Goal: Task Accomplishment & Management: Use online tool/utility

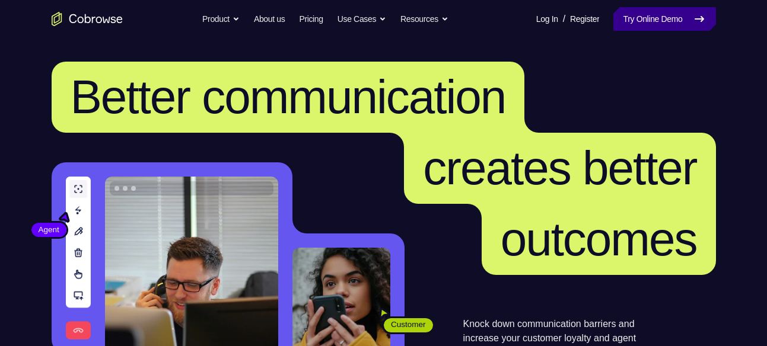
drag, startPoint x: 0, startPoint y: 0, endPoint x: 675, endPoint y: 24, distance: 675.1
click at [675, 24] on link "Try Online Demo" at bounding box center [664, 19] width 102 height 24
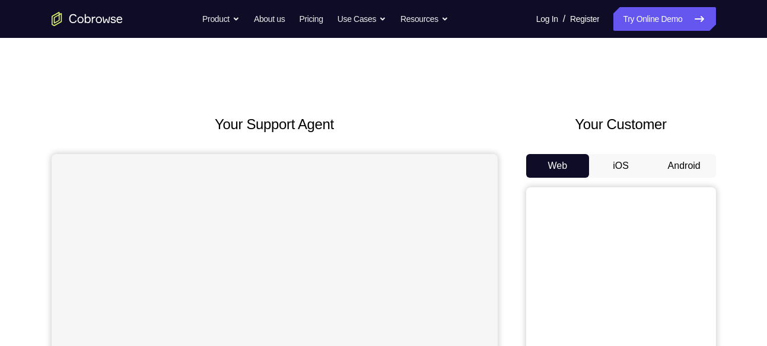
click at [687, 167] on button "Android" at bounding box center [683, 166] width 63 height 24
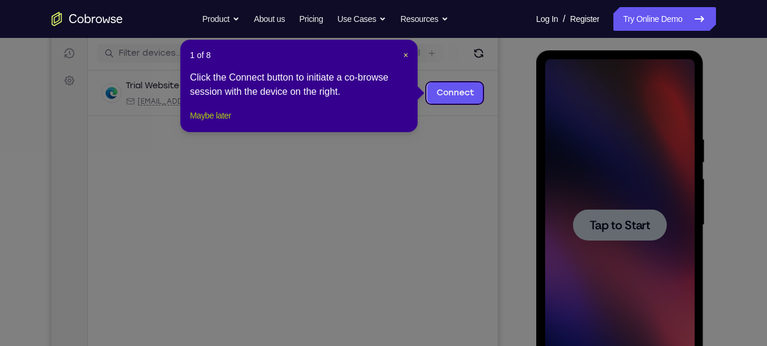
click at [211, 123] on button "Maybe later" at bounding box center [210, 116] width 41 height 14
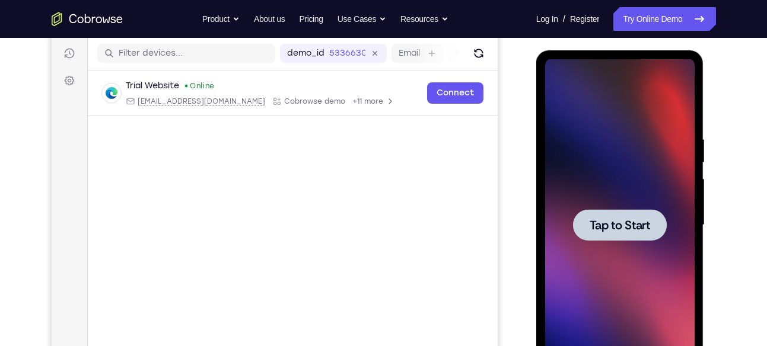
click at [645, 215] on div at bounding box center [620, 224] width 94 height 31
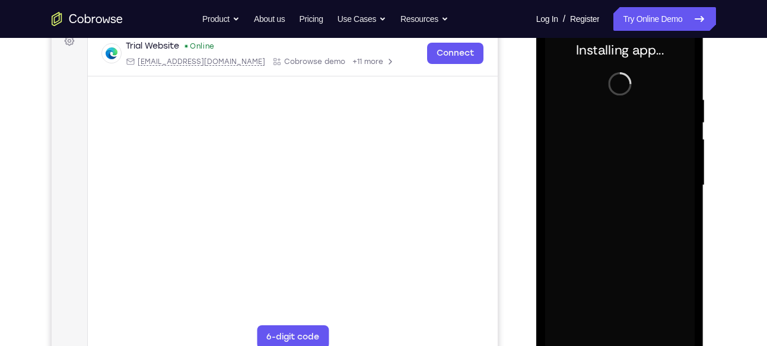
scroll to position [186, 0]
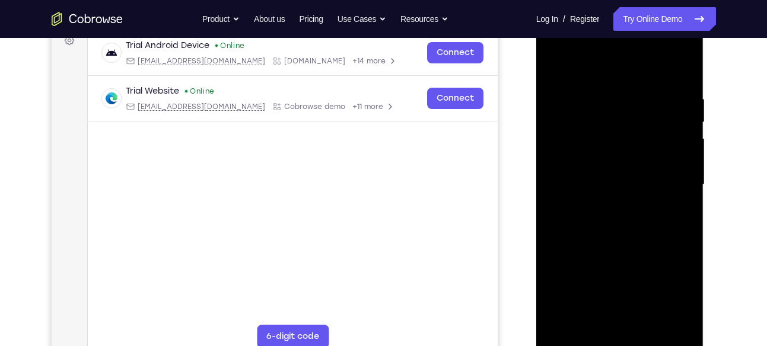
click at [624, 344] on div at bounding box center [619, 185] width 149 height 332
click at [675, 295] on div at bounding box center [619, 185] width 149 height 332
click at [599, 63] on div at bounding box center [619, 185] width 149 height 332
click at [669, 180] on div at bounding box center [619, 185] width 149 height 332
click at [610, 324] on div at bounding box center [619, 185] width 149 height 332
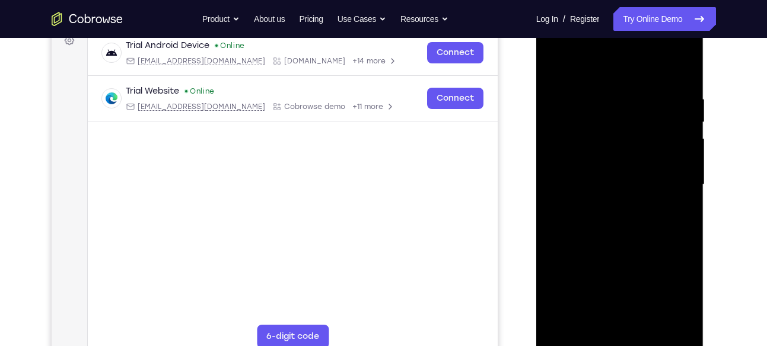
click at [587, 171] on div at bounding box center [619, 185] width 149 height 332
click at [601, 161] on div at bounding box center [619, 185] width 149 height 332
click at [604, 190] on div at bounding box center [619, 185] width 149 height 332
click at [619, 182] on div at bounding box center [619, 185] width 149 height 332
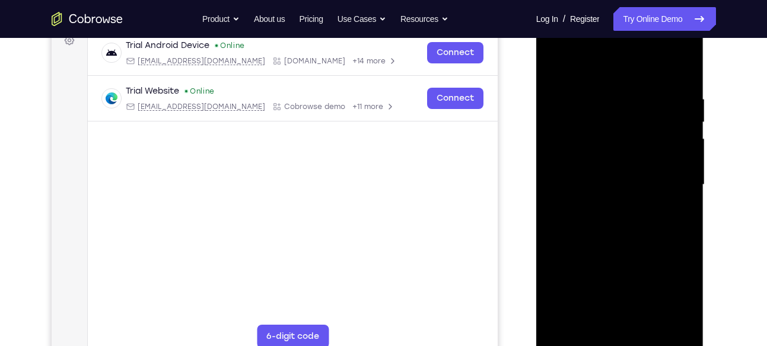
click at [619, 182] on div at bounding box center [619, 185] width 149 height 332
click at [620, 213] on div at bounding box center [619, 185] width 149 height 332
click at [638, 317] on div at bounding box center [619, 185] width 149 height 332
click at [679, 82] on div at bounding box center [619, 185] width 149 height 332
click at [683, 89] on div at bounding box center [619, 185] width 149 height 332
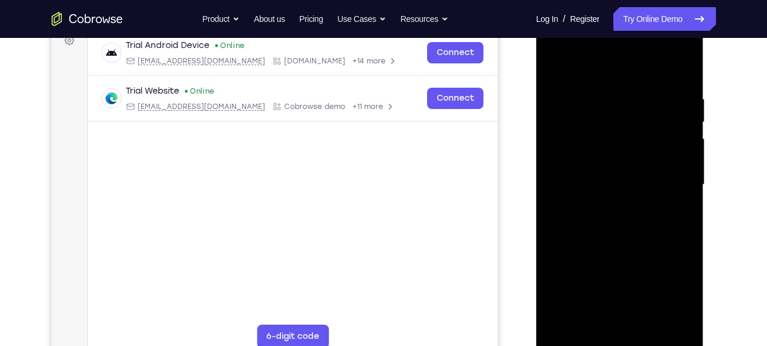
click at [573, 339] on div at bounding box center [619, 185] width 149 height 332
click at [606, 323] on div at bounding box center [619, 185] width 149 height 332
click at [622, 318] on div at bounding box center [619, 185] width 149 height 332
click at [681, 87] on div at bounding box center [619, 185] width 149 height 332
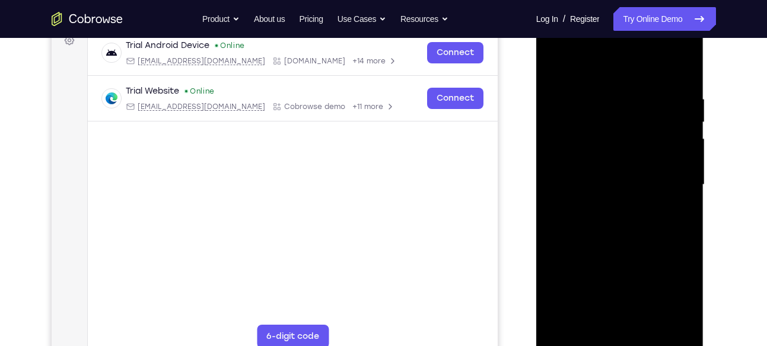
click at [580, 343] on div at bounding box center [619, 185] width 149 height 332
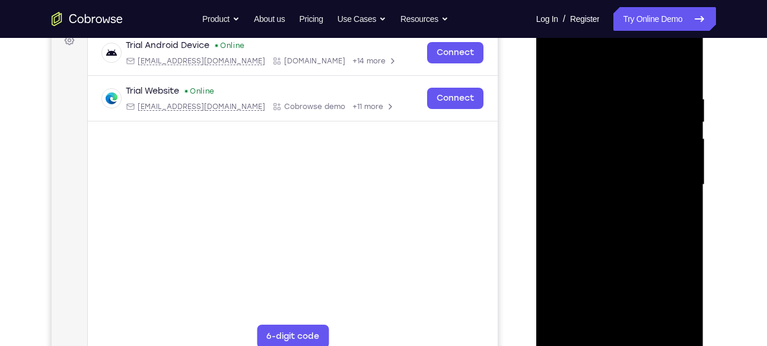
click at [669, 295] on div at bounding box center [619, 185] width 149 height 332
click at [565, 152] on div at bounding box center [619, 185] width 149 height 332
click at [615, 238] on div at bounding box center [619, 185] width 149 height 332
click at [646, 323] on div at bounding box center [619, 185] width 149 height 332
click at [620, 244] on div at bounding box center [619, 185] width 149 height 332
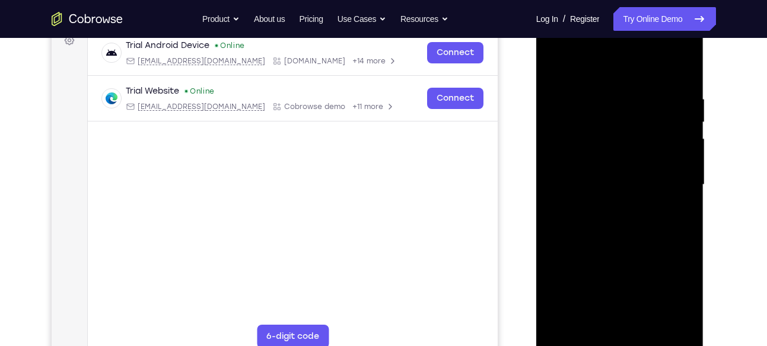
click at [604, 79] on div at bounding box center [619, 185] width 149 height 332
click at [596, 108] on div at bounding box center [619, 185] width 149 height 332
click at [554, 65] on div at bounding box center [619, 185] width 149 height 332
click at [577, 339] on div at bounding box center [619, 185] width 149 height 332
click at [576, 340] on div at bounding box center [619, 185] width 149 height 332
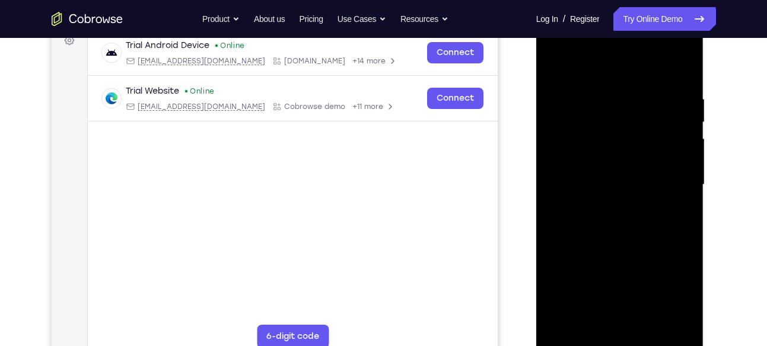
click at [557, 62] on div at bounding box center [619, 185] width 149 height 332
click at [593, 86] on div at bounding box center [619, 185] width 149 height 332
click at [684, 190] on div at bounding box center [619, 185] width 149 height 332
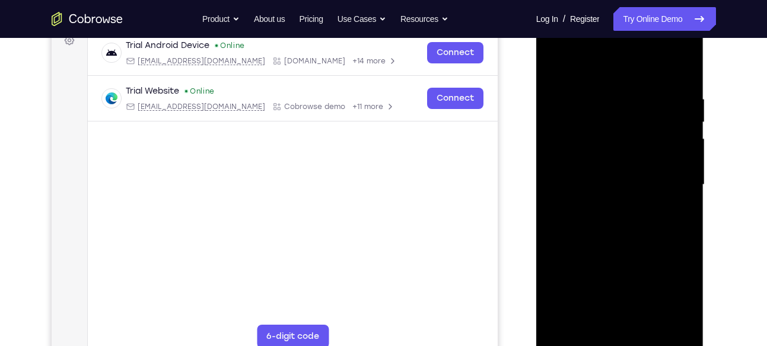
click at [684, 190] on div at bounding box center [619, 185] width 149 height 332
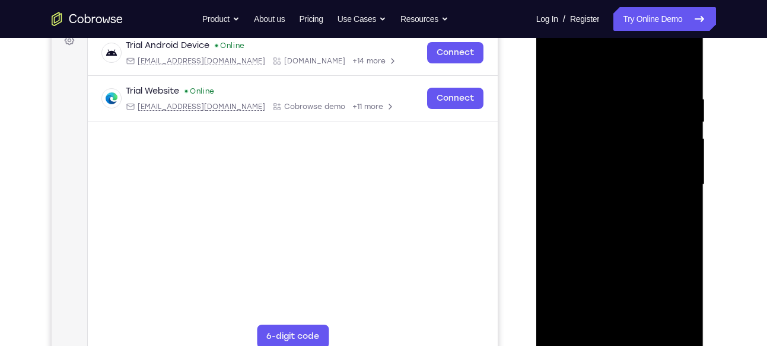
click at [684, 190] on div at bounding box center [619, 185] width 149 height 332
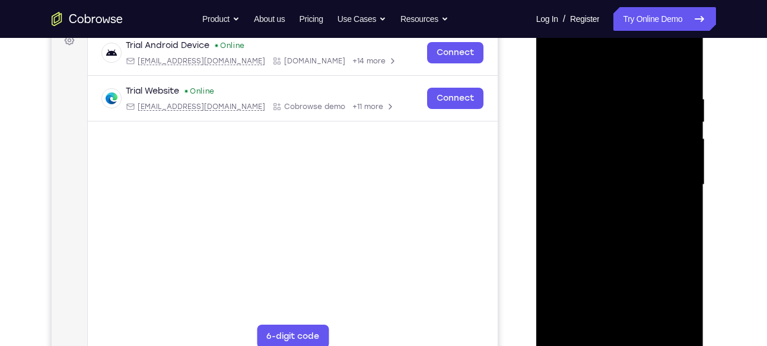
click at [684, 190] on div at bounding box center [619, 185] width 149 height 332
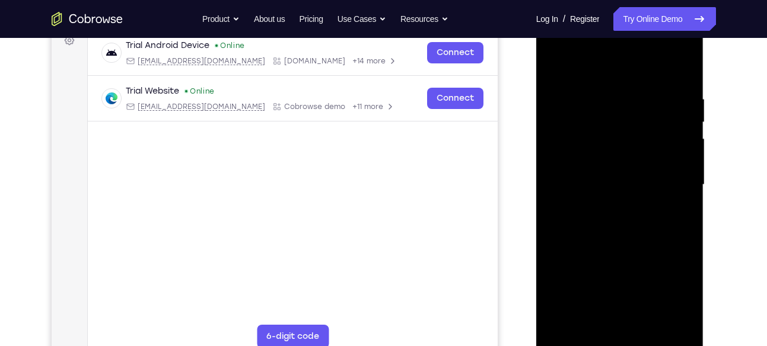
click at [684, 190] on div at bounding box center [619, 185] width 149 height 332
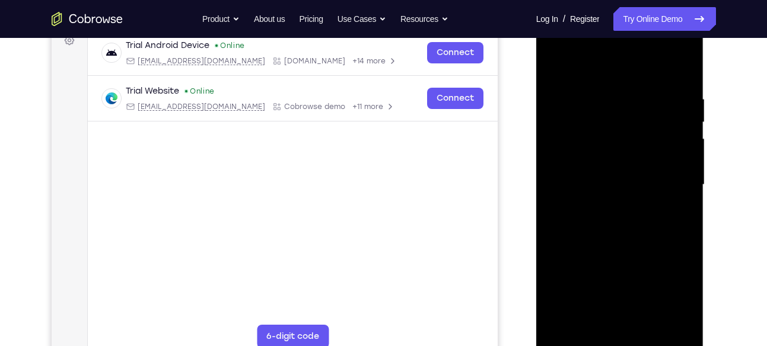
click at [684, 190] on div at bounding box center [619, 185] width 149 height 332
click at [687, 189] on div at bounding box center [619, 185] width 149 height 332
drag, startPoint x: 687, startPoint y: 189, endPoint x: 392, endPoint y: 221, distance: 296.3
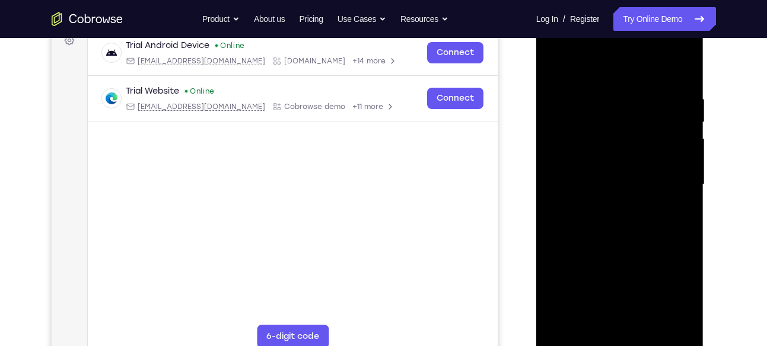
click at [536, 221] on html "Online web based iOS Simulators and Android Emulators. Run iPhone, iPad, Mobile…" at bounding box center [620, 188] width 169 height 356
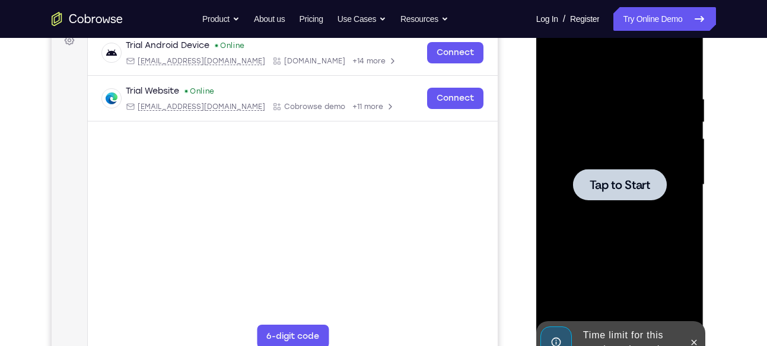
click at [652, 203] on div at bounding box center [619, 185] width 149 height 332
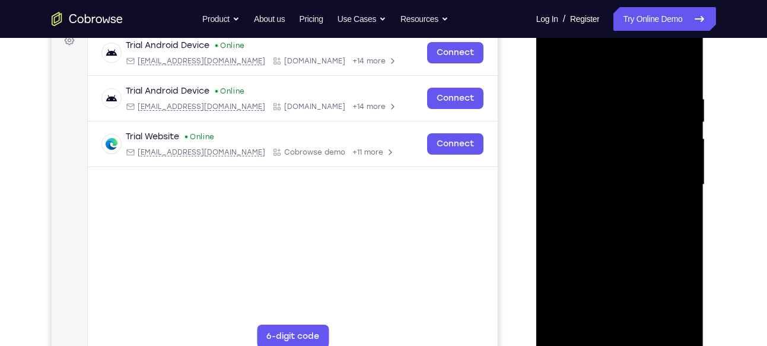
click at [617, 337] on div at bounding box center [619, 185] width 149 height 332
click at [621, 340] on div at bounding box center [619, 185] width 149 height 332
click at [666, 291] on div at bounding box center [619, 185] width 149 height 332
click at [603, 63] on div at bounding box center [619, 185] width 149 height 332
click at [667, 179] on div at bounding box center [619, 185] width 149 height 332
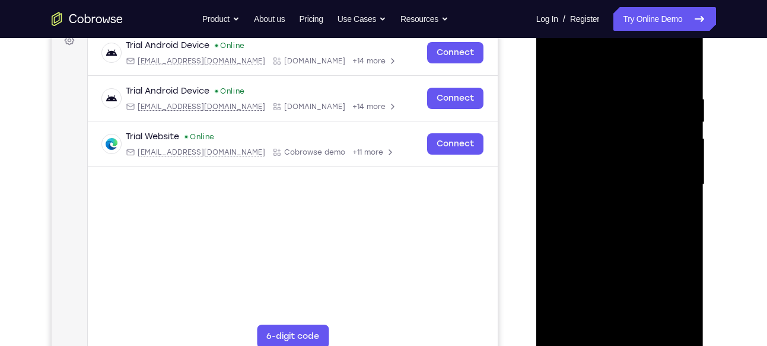
click at [605, 204] on div at bounding box center [619, 185] width 149 height 332
click at [617, 178] on div at bounding box center [619, 185] width 149 height 332
click at [623, 161] on div at bounding box center [619, 185] width 149 height 332
click at [628, 183] on div at bounding box center [619, 185] width 149 height 332
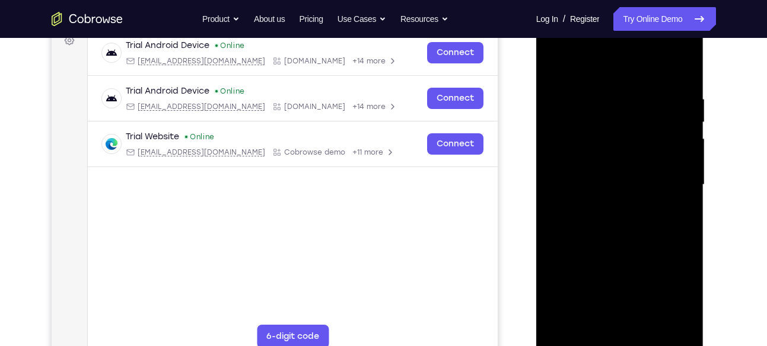
click at [609, 187] on div at bounding box center [619, 185] width 149 height 332
click at [621, 237] on div at bounding box center [619, 185] width 149 height 332
click at [605, 92] on div at bounding box center [619, 185] width 149 height 332
click at [599, 88] on div at bounding box center [619, 185] width 149 height 332
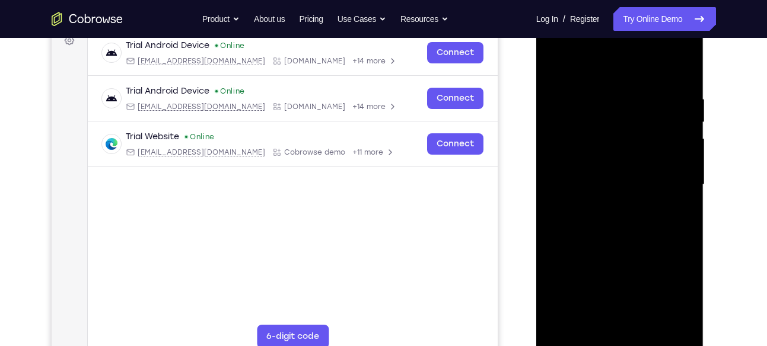
click at [683, 190] on div at bounding box center [619, 185] width 149 height 332
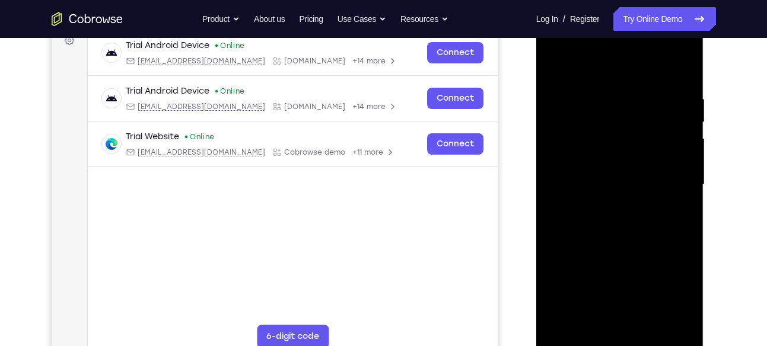
click at [674, 135] on div at bounding box center [619, 185] width 149 height 332
click at [682, 65] on div at bounding box center [619, 185] width 149 height 332
click at [683, 63] on div at bounding box center [619, 185] width 149 height 332
click at [553, 62] on div at bounding box center [619, 185] width 149 height 332
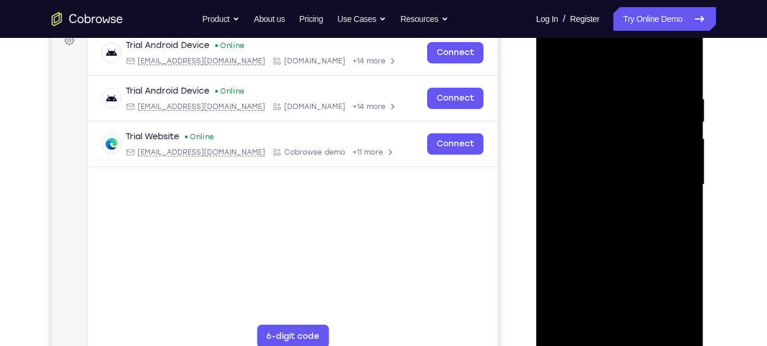
drag, startPoint x: 609, startPoint y: 205, endPoint x: 611, endPoint y: 173, distance: 31.4
click at [611, 173] on div at bounding box center [619, 185] width 149 height 332
click at [556, 177] on div at bounding box center [619, 185] width 149 height 332
drag, startPoint x: 596, startPoint y: 216, endPoint x: 591, endPoint y: 114, distance: 102.1
click at [591, 114] on div at bounding box center [619, 185] width 149 height 332
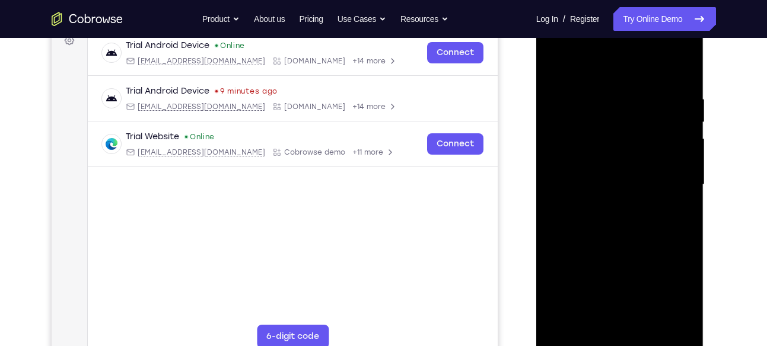
drag, startPoint x: 626, startPoint y: 245, endPoint x: 612, endPoint y: 130, distance: 115.8
click at [612, 130] on div at bounding box center [619, 185] width 149 height 332
drag, startPoint x: 626, startPoint y: 262, endPoint x: 629, endPoint y: 148, distance: 114.5
click at [629, 148] on div at bounding box center [619, 185] width 149 height 332
click at [688, 148] on div at bounding box center [619, 185] width 149 height 332
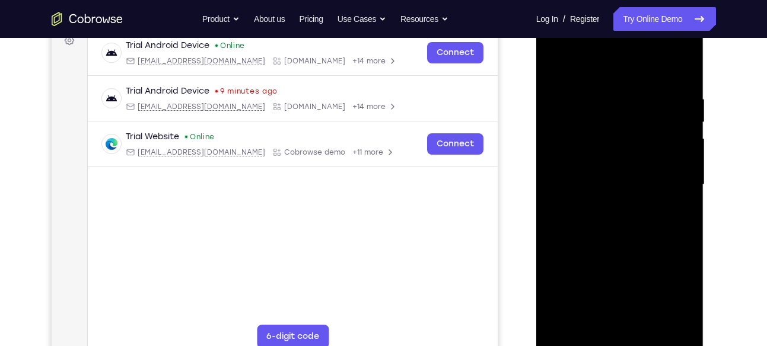
click at [688, 148] on div at bounding box center [619, 185] width 149 height 332
click at [687, 148] on div at bounding box center [619, 185] width 149 height 332
drag, startPoint x: 619, startPoint y: 292, endPoint x: 624, endPoint y: 180, distance: 111.6
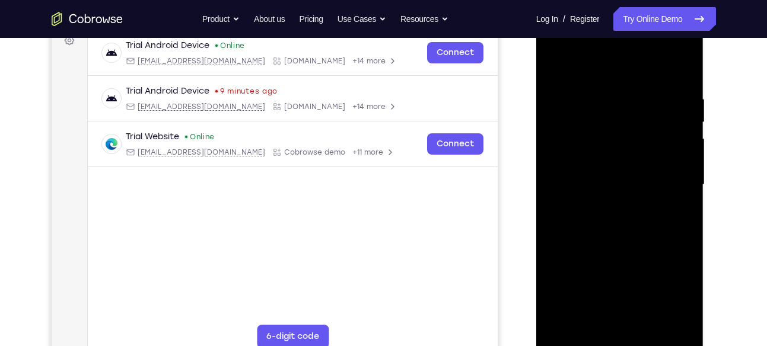
click at [624, 180] on div at bounding box center [619, 185] width 149 height 332
drag, startPoint x: 632, startPoint y: 244, endPoint x: 631, endPoint y: 141, distance: 103.2
click at [631, 141] on div at bounding box center [619, 185] width 149 height 332
click at [685, 154] on div at bounding box center [619, 185] width 149 height 332
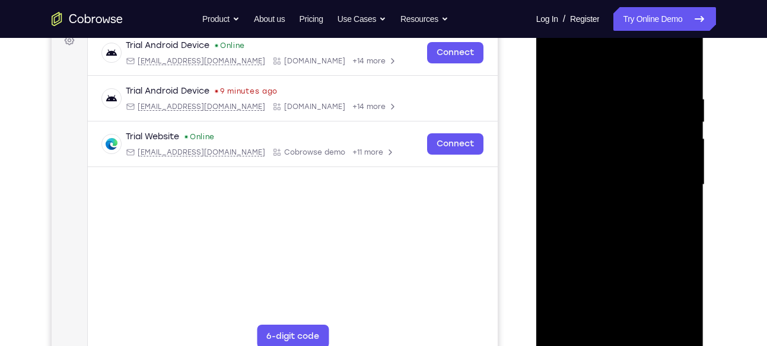
drag, startPoint x: 685, startPoint y: 154, endPoint x: 623, endPoint y: 162, distance: 62.8
click at [623, 162] on div at bounding box center [619, 185] width 149 height 332
drag, startPoint x: 630, startPoint y: 280, endPoint x: 624, endPoint y: 177, distance: 103.3
click at [624, 177] on div at bounding box center [619, 185] width 149 height 332
drag, startPoint x: 631, startPoint y: 244, endPoint x: 624, endPoint y: 152, distance: 92.1
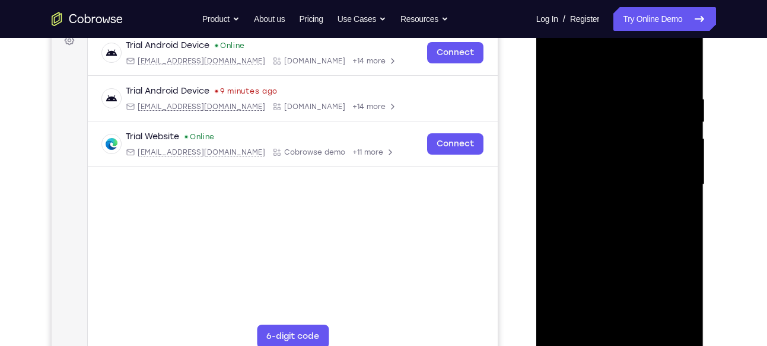
click at [624, 152] on div at bounding box center [619, 185] width 149 height 332
drag, startPoint x: 623, startPoint y: 244, endPoint x: 624, endPoint y: 132, distance: 112.1
click at [624, 132] on div at bounding box center [619, 185] width 149 height 332
drag, startPoint x: 620, startPoint y: 258, endPoint x: 628, endPoint y: 136, distance: 121.9
click at [628, 136] on div at bounding box center [619, 185] width 149 height 332
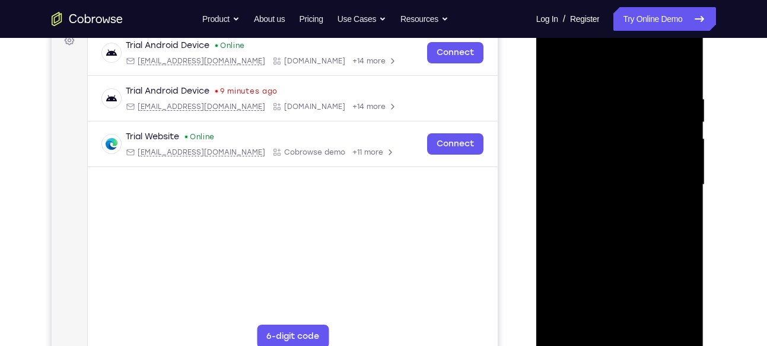
click at [685, 179] on div at bounding box center [619, 185] width 149 height 332
drag, startPoint x: 626, startPoint y: 251, endPoint x: 622, endPoint y: 149, distance: 101.4
click at [622, 149] on div at bounding box center [619, 185] width 149 height 332
drag, startPoint x: 616, startPoint y: 130, endPoint x: 633, endPoint y: 206, distance: 77.8
click at [633, 206] on div at bounding box center [619, 185] width 149 height 332
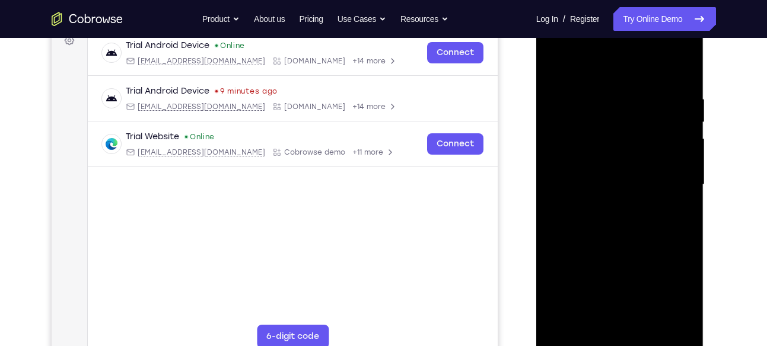
drag, startPoint x: 613, startPoint y: 107, endPoint x: 623, endPoint y: 187, distance: 80.6
click at [623, 187] on div at bounding box center [619, 185] width 149 height 332
drag, startPoint x: 618, startPoint y: 137, endPoint x: 634, endPoint y: 226, distance: 90.4
click at [634, 226] on div at bounding box center [619, 185] width 149 height 332
click at [684, 181] on div at bounding box center [619, 185] width 149 height 332
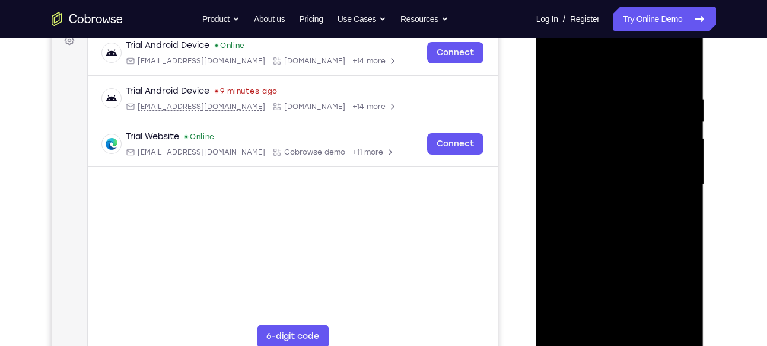
click at [684, 181] on div at bounding box center [619, 185] width 149 height 332
drag, startPoint x: 618, startPoint y: 292, endPoint x: 602, endPoint y: 141, distance: 151.4
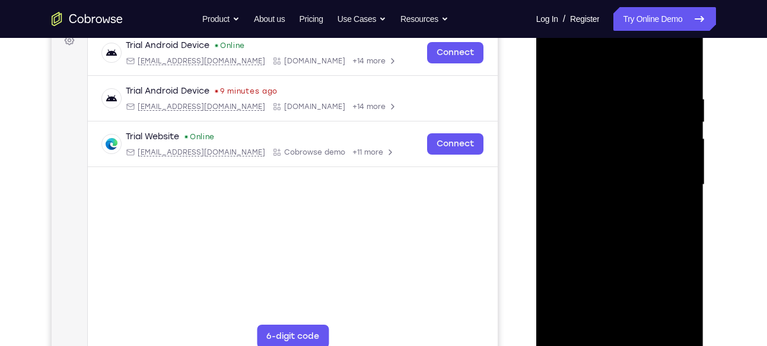
click at [602, 141] on div at bounding box center [619, 185] width 149 height 332
drag, startPoint x: 617, startPoint y: 244, endPoint x: 599, endPoint y: 137, distance: 108.2
click at [599, 137] on div at bounding box center [619, 185] width 149 height 332
drag, startPoint x: 601, startPoint y: 242, endPoint x: 605, endPoint y: 144, distance: 97.9
click at [605, 144] on div at bounding box center [619, 185] width 149 height 332
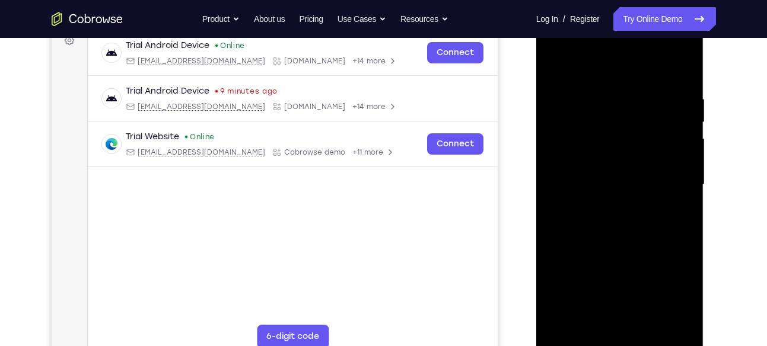
click at [686, 138] on div at bounding box center [619, 185] width 149 height 332
click at [686, 136] on div at bounding box center [619, 185] width 149 height 332
drag, startPoint x: 646, startPoint y: 113, endPoint x: 637, endPoint y: 173, distance: 60.5
click at [637, 173] on div at bounding box center [619, 185] width 149 height 332
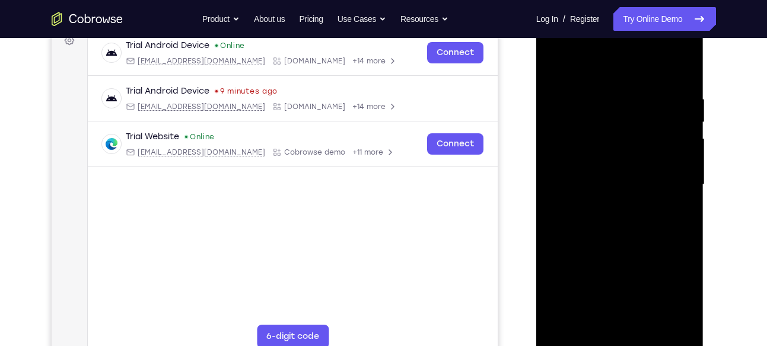
drag, startPoint x: 605, startPoint y: 245, endPoint x: 602, endPoint y: 141, distance: 104.4
click at [602, 141] on div at bounding box center [619, 185] width 149 height 332
drag, startPoint x: 596, startPoint y: 237, endPoint x: 593, endPoint y: 171, distance: 65.3
click at [593, 171] on div at bounding box center [619, 185] width 149 height 332
click at [688, 215] on div at bounding box center [619, 185] width 149 height 332
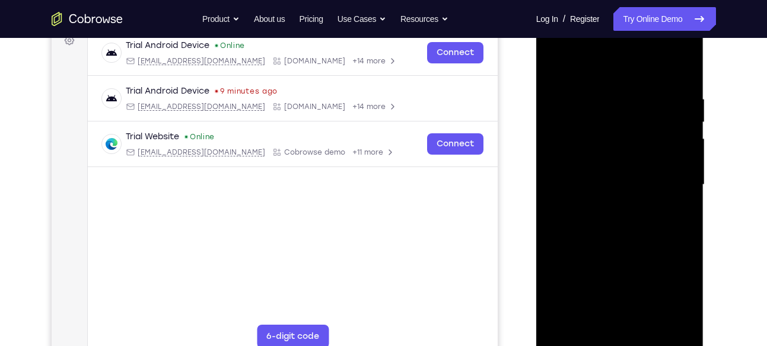
click at [688, 215] on div at bounding box center [619, 185] width 149 height 332
drag, startPoint x: 617, startPoint y: 276, endPoint x: 613, endPoint y: 158, distance: 118.6
click at [613, 158] on div at bounding box center [619, 185] width 149 height 332
drag, startPoint x: 610, startPoint y: 232, endPoint x: 605, endPoint y: 164, distance: 68.3
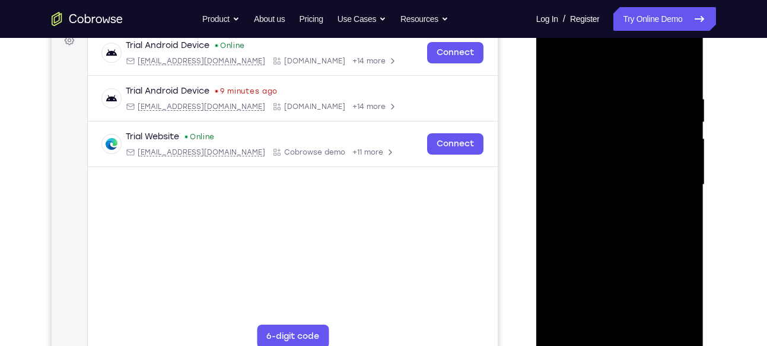
click at [605, 164] on div at bounding box center [619, 185] width 149 height 332
click at [683, 158] on div at bounding box center [619, 185] width 149 height 332
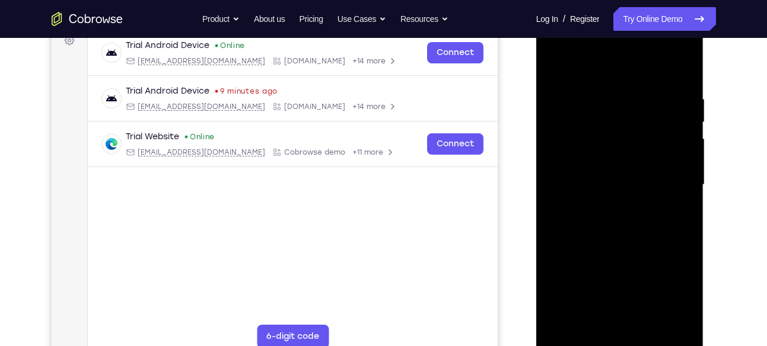
click at [683, 158] on div at bounding box center [619, 185] width 149 height 332
drag, startPoint x: 633, startPoint y: 281, endPoint x: 626, endPoint y: 194, distance: 86.9
click at [626, 194] on div at bounding box center [619, 185] width 149 height 332
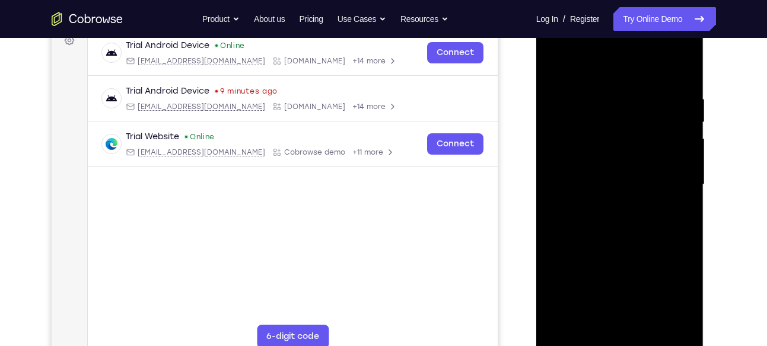
drag, startPoint x: 662, startPoint y: 266, endPoint x: 642, endPoint y: 173, distance: 94.5
click at [642, 173] on div at bounding box center [619, 185] width 149 height 332
drag, startPoint x: 633, startPoint y: 253, endPoint x: 631, endPoint y: 151, distance: 102.6
click at [631, 151] on div at bounding box center [619, 185] width 149 height 332
drag, startPoint x: 624, startPoint y: 245, endPoint x: 621, endPoint y: 175, distance: 70.6
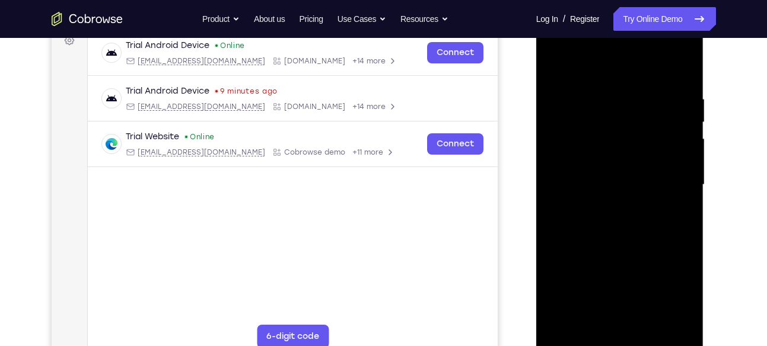
click at [621, 175] on div at bounding box center [619, 185] width 149 height 332
drag, startPoint x: 634, startPoint y: 263, endPoint x: 618, endPoint y: 147, distance: 116.7
click at [618, 147] on div at bounding box center [619, 185] width 149 height 332
drag, startPoint x: 614, startPoint y: 240, endPoint x: 615, endPoint y: 137, distance: 102.6
click at [615, 137] on div at bounding box center [619, 185] width 149 height 332
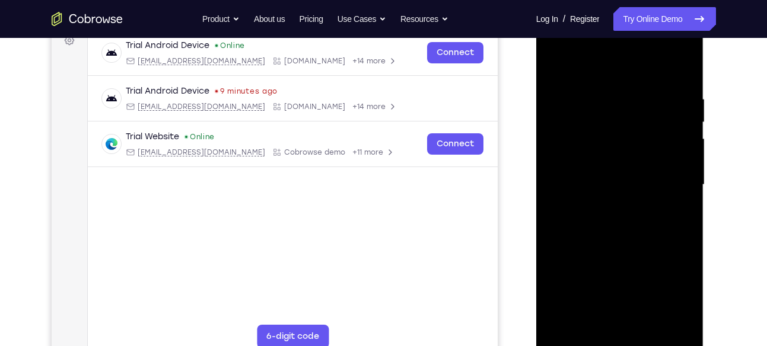
drag, startPoint x: 636, startPoint y: 254, endPoint x: 627, endPoint y: 145, distance: 109.5
click at [627, 145] on div at bounding box center [619, 185] width 149 height 332
drag, startPoint x: 625, startPoint y: 245, endPoint x: 621, endPoint y: 146, distance: 98.5
click at [621, 146] on div at bounding box center [619, 185] width 149 height 332
click at [685, 187] on div at bounding box center [619, 185] width 149 height 332
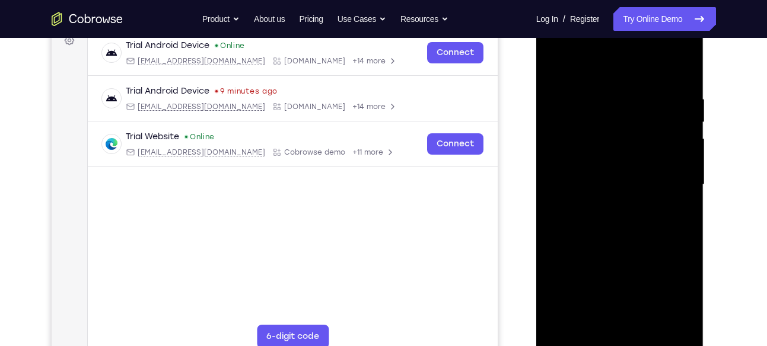
click at [685, 187] on div at bounding box center [619, 185] width 149 height 332
drag, startPoint x: 637, startPoint y: 291, endPoint x: 611, endPoint y: 177, distance: 116.1
click at [611, 177] on div at bounding box center [619, 185] width 149 height 332
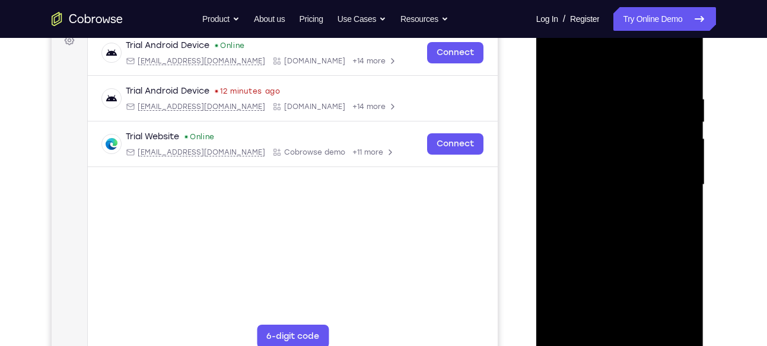
drag, startPoint x: 615, startPoint y: 254, endPoint x: 598, endPoint y: 154, distance: 101.1
click at [598, 154] on div at bounding box center [619, 185] width 149 height 332
drag, startPoint x: 621, startPoint y: 247, endPoint x: 602, endPoint y: 120, distance: 129.0
click at [602, 120] on div at bounding box center [619, 185] width 149 height 332
drag, startPoint x: 624, startPoint y: 252, endPoint x: 623, endPoint y: 162, distance: 90.1
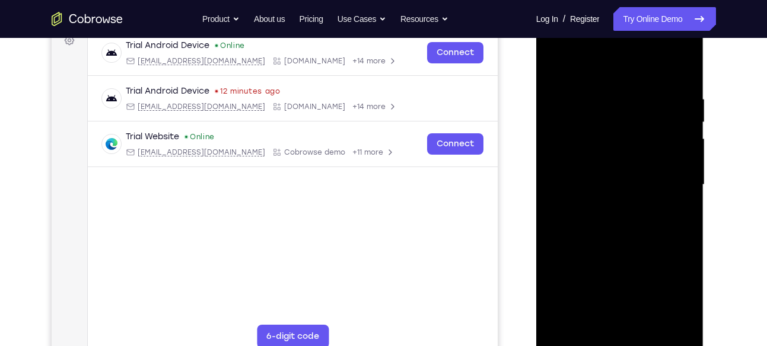
click at [623, 162] on div at bounding box center [619, 185] width 149 height 332
drag, startPoint x: 623, startPoint y: 246, endPoint x: 618, endPoint y: 165, distance: 81.3
click at [618, 165] on div at bounding box center [619, 185] width 149 height 332
click at [563, 321] on div at bounding box center [619, 185] width 149 height 332
drag, startPoint x: 599, startPoint y: 119, endPoint x: 606, endPoint y: 216, distance: 97.5
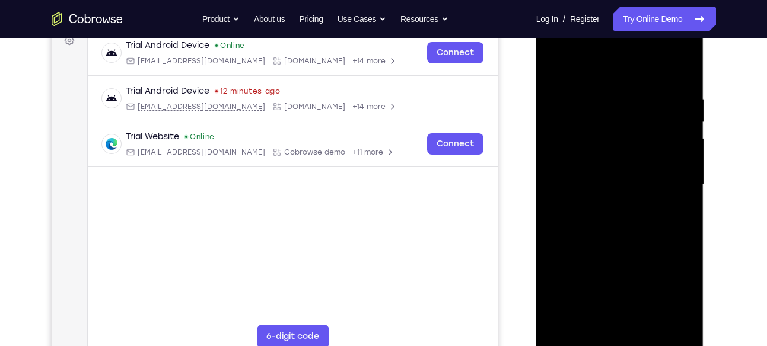
click at [606, 216] on div at bounding box center [619, 185] width 149 height 332
click at [683, 321] on div at bounding box center [619, 185] width 149 height 332
click at [682, 238] on div at bounding box center [619, 185] width 149 height 332
click at [636, 84] on div at bounding box center [619, 185] width 149 height 332
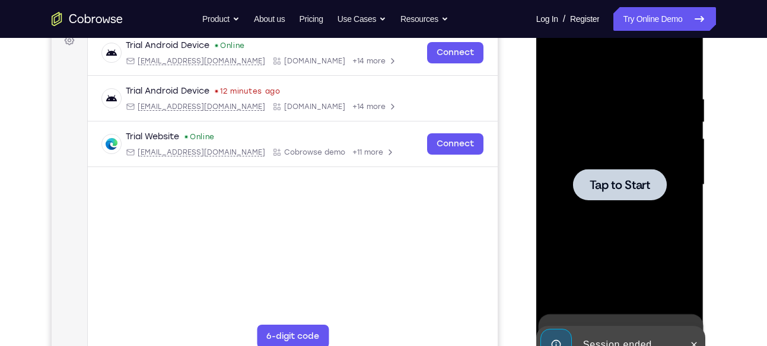
click at [626, 205] on div at bounding box center [619, 185] width 149 height 332
